Goal: Task Accomplishment & Management: Manage account settings

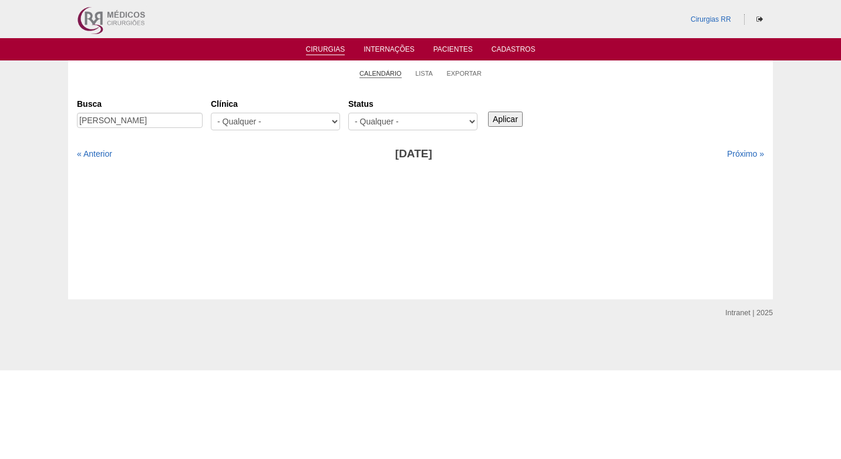
click at [393, 72] on link "Calendário" at bounding box center [381, 73] width 42 height 9
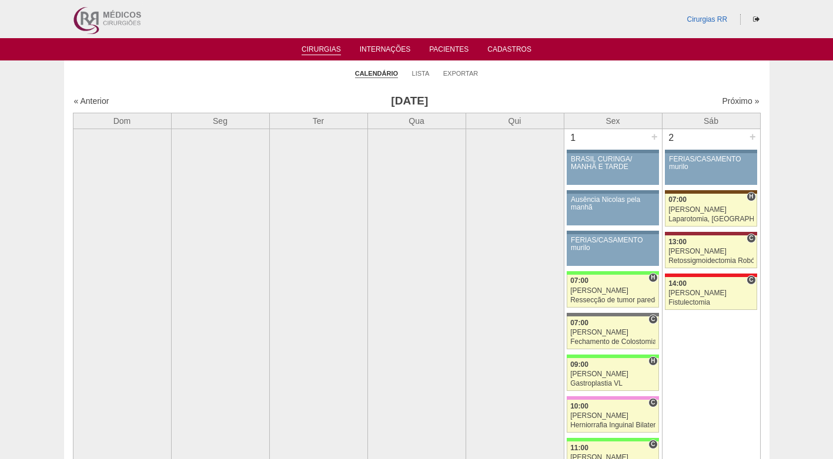
click at [594, 84] on ul "Calendário Lista Exportar" at bounding box center [416, 73] width 705 height 25
click at [727, 99] on link "Próximo »" at bounding box center [740, 100] width 37 height 9
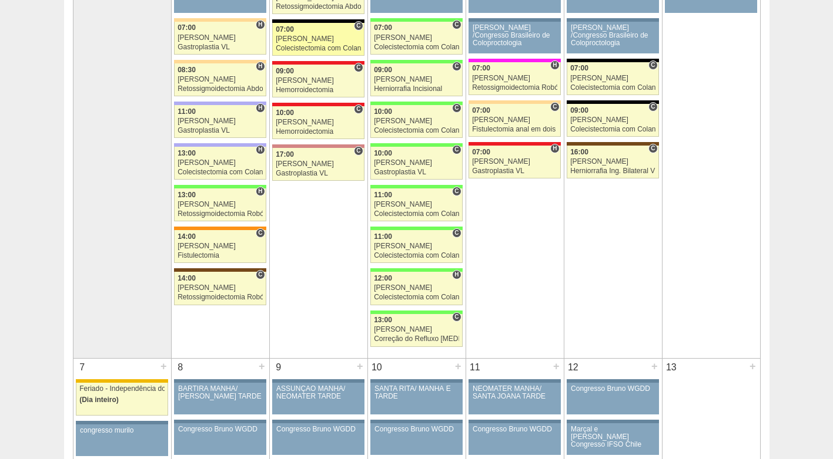
scroll to position [235, 0]
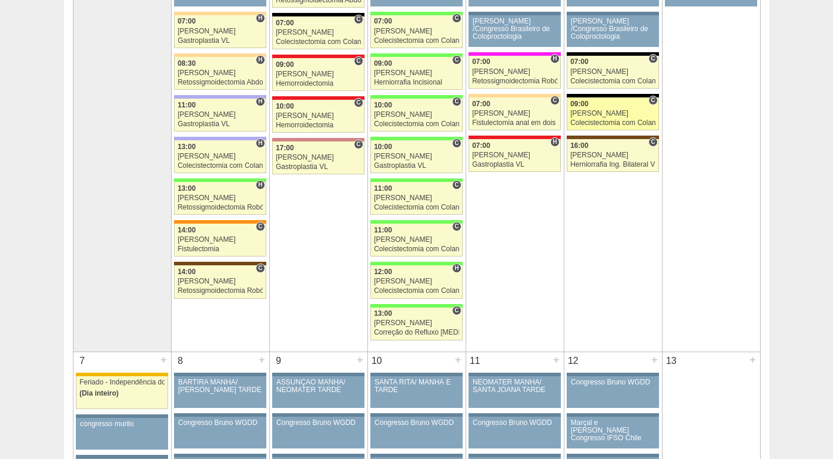
click at [578, 122] on div "Colecistectomia com Colangiografia VL" at bounding box center [612, 123] width 85 height 8
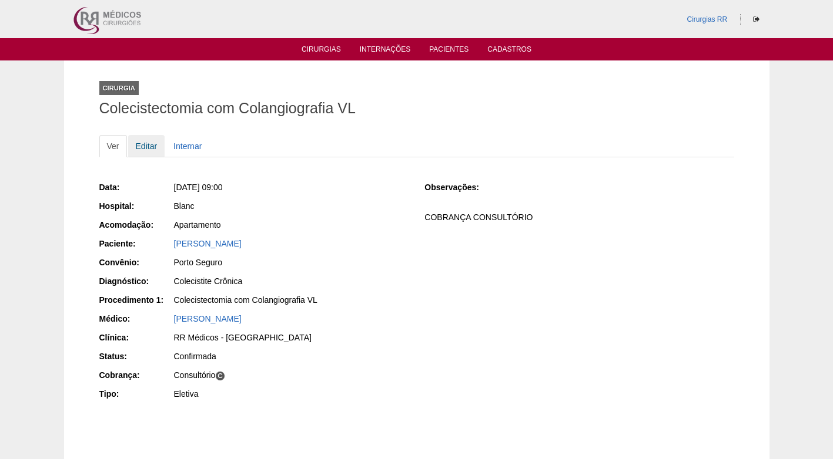
click at [145, 145] on link "Editar" at bounding box center [146, 146] width 37 height 22
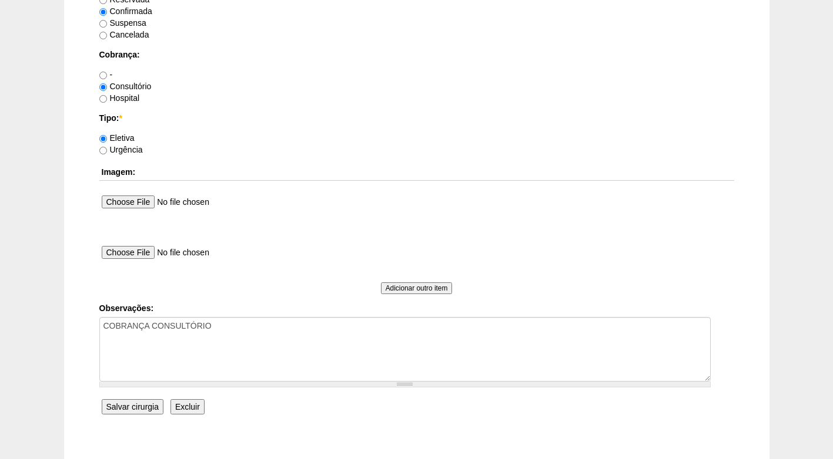
scroll to position [999, 0]
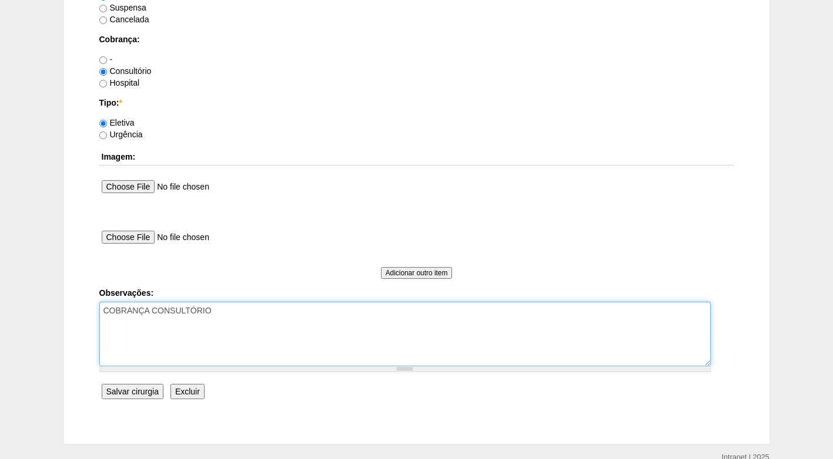
click at [232, 310] on textarea "COBRANÇA CONSULTÓRIO" at bounding box center [404, 334] width 611 height 65
type textarea "COBRANÇA CONSULTÓRIO AUTORIZADO"
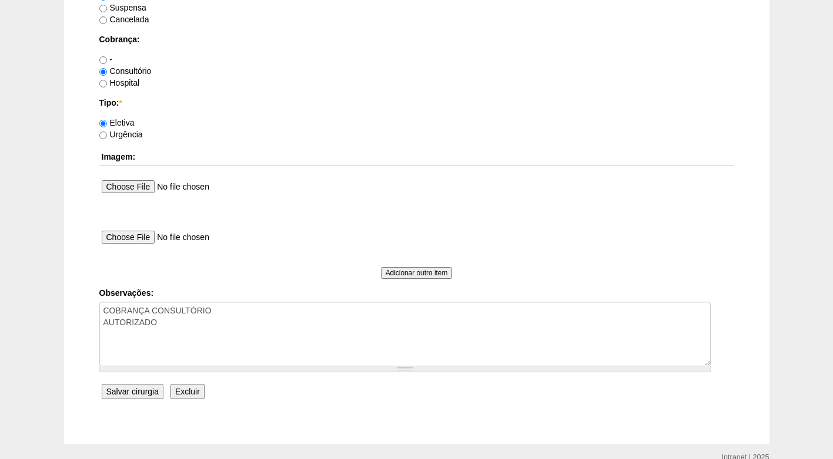
click at [137, 391] on input "Salvar cirurgia" at bounding box center [133, 391] width 62 height 15
